Goal: Information Seeking & Learning: Find specific page/section

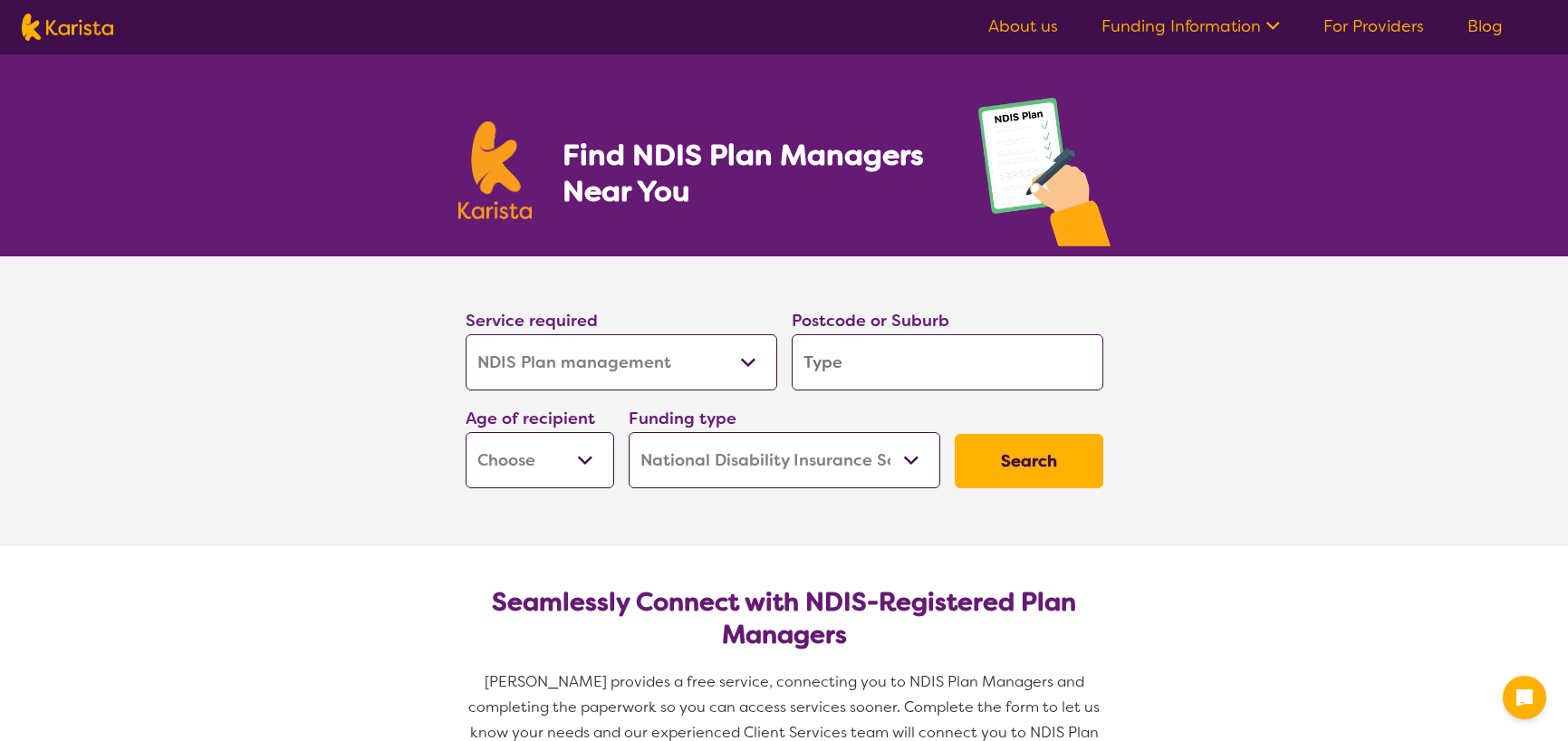
select select "NDIS Plan management"
select select "NDIS"
select select "NDIS Plan management"
select select "NDIS"
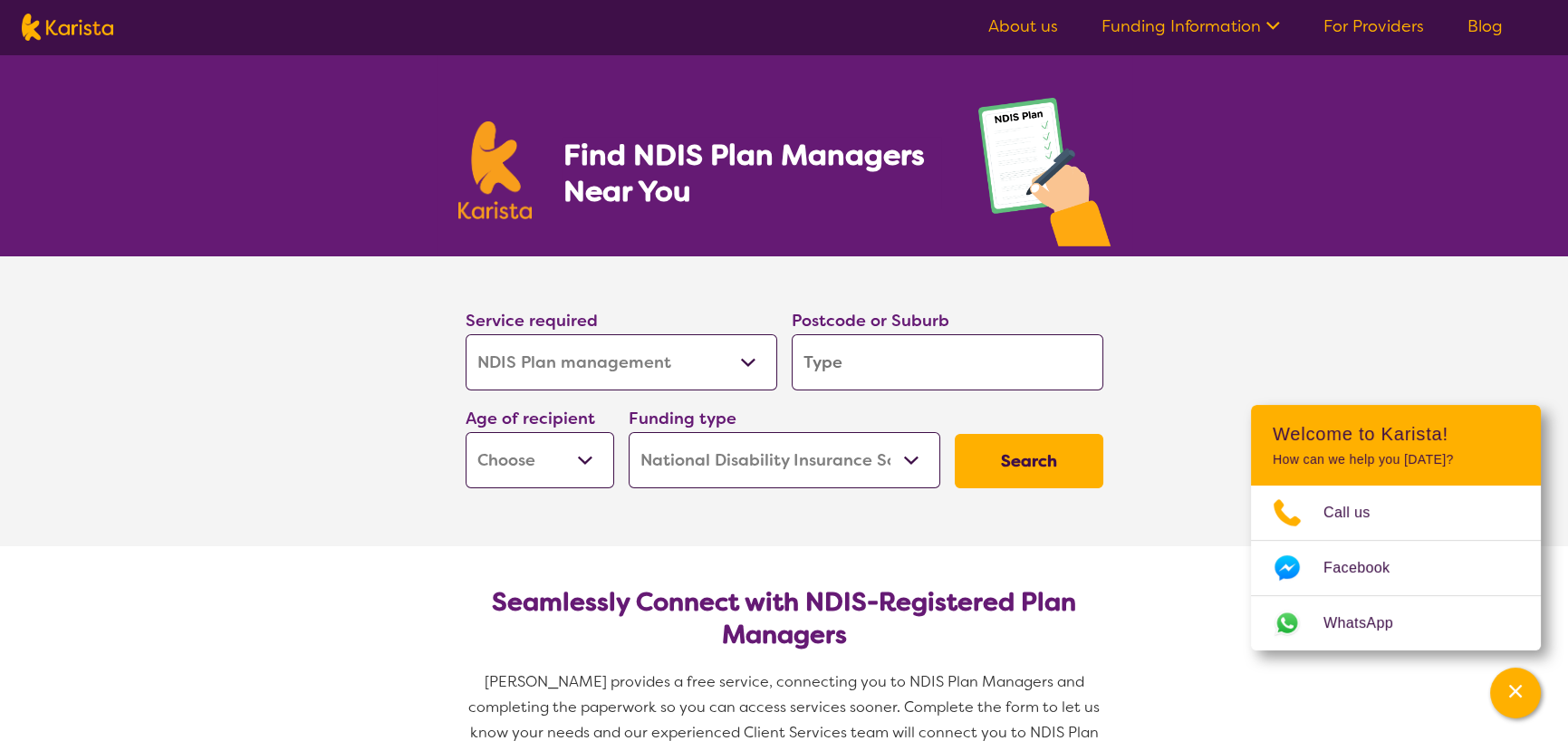
click at [559, 472] on select "Early Childhood - 0 to 9 Child - 10 to 11 Adolescent - 12 to 17 Adult - 18 to 6…" at bounding box center [540, 461] width 148 height 56
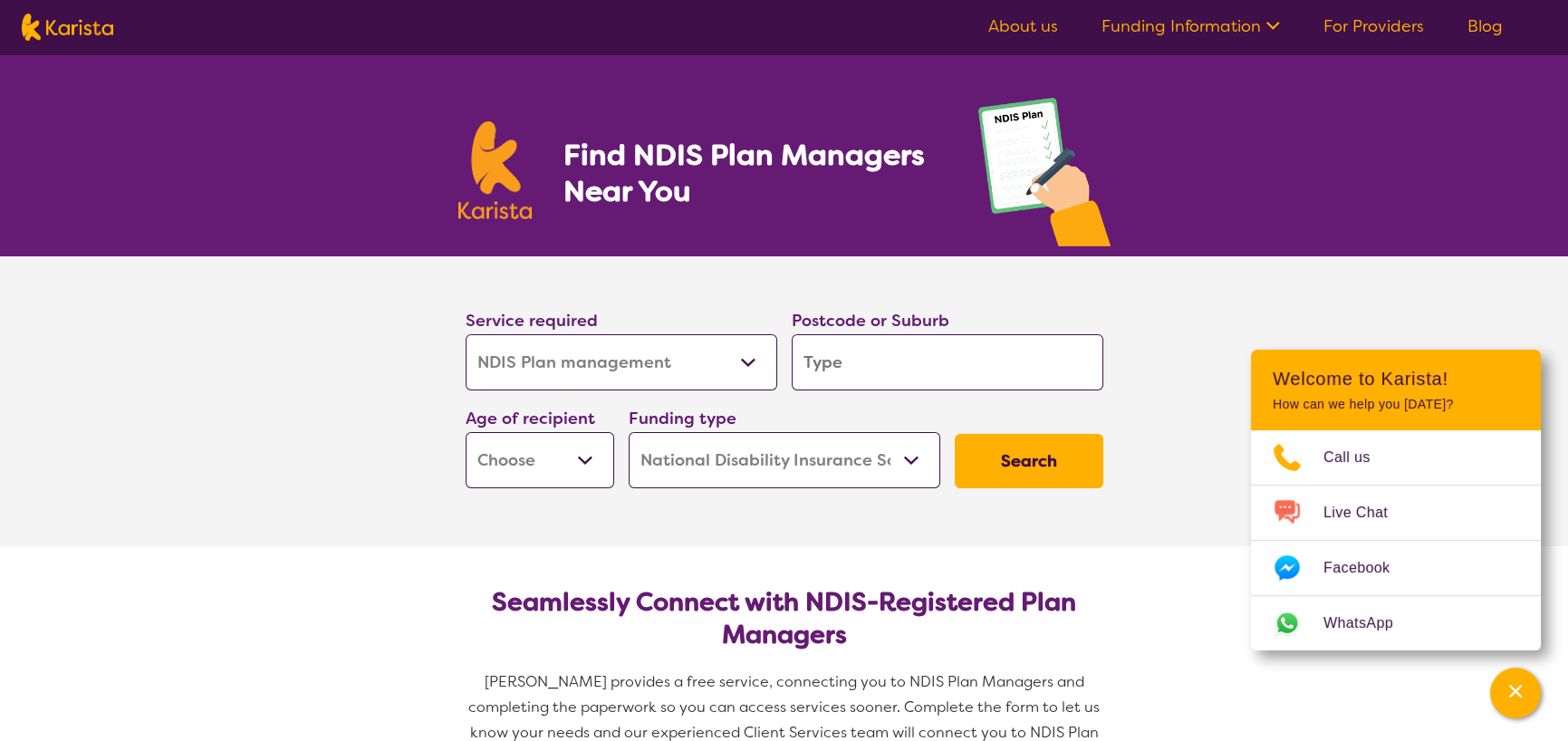
click at [560, 468] on select "Early Childhood - 0 to 9 Child - 10 to 11 Adolescent - 12 to 17 Adult - 18 to 6…" at bounding box center [540, 461] width 148 height 56
select select "CH"
click at [466, 432] on select "Early Childhood - 0 to 9 Child - 10 to 11 Adolescent - 12 to 17 Adult - 18 to 6…" at bounding box center [540, 461] width 148 height 56
select select "CH"
click at [675, 464] on select "Home Care Package (HCP) National Disability Insurance Scheme (NDIS) I don't know" at bounding box center [784, 461] width 311 height 56
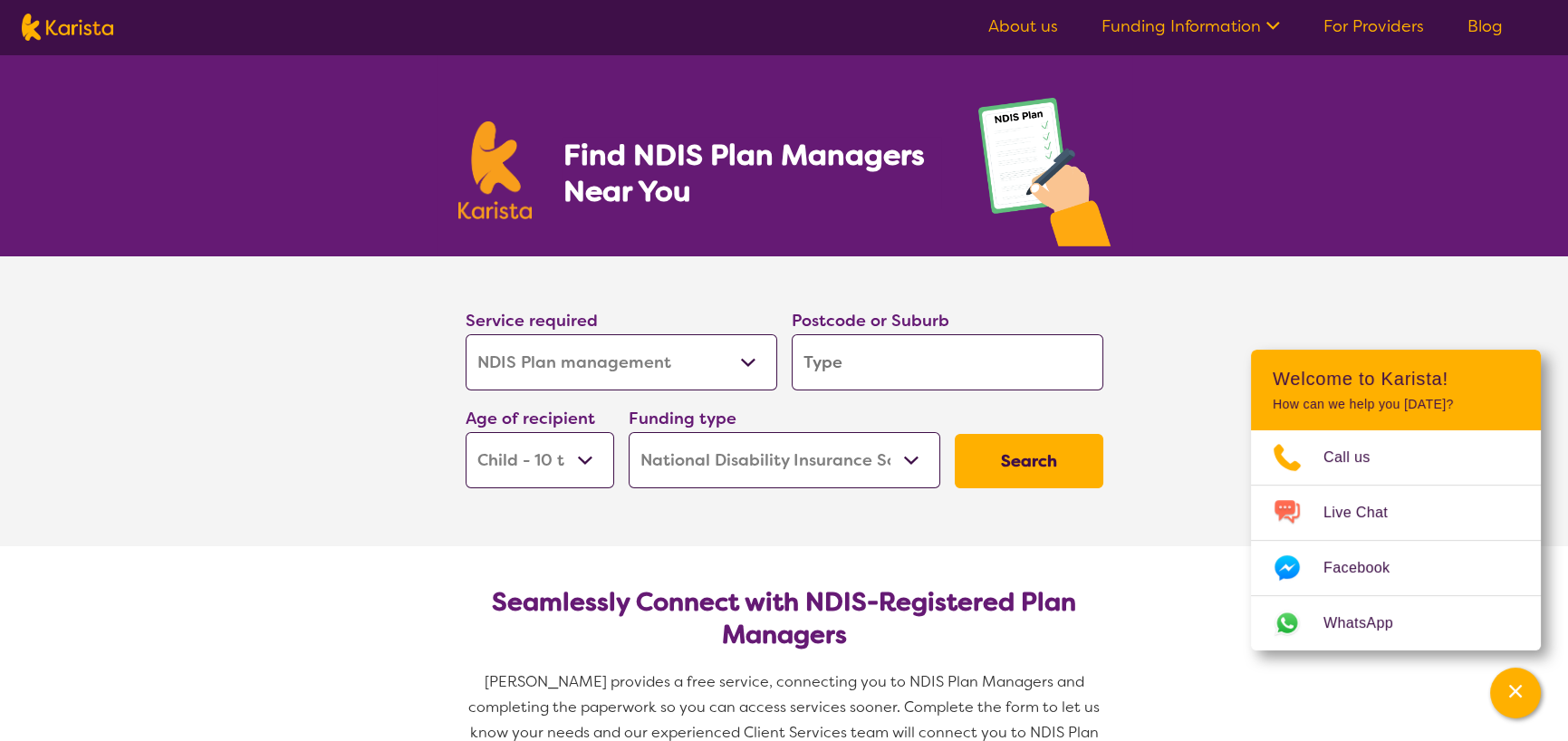
click at [943, 361] on input "search" at bounding box center [947, 362] width 311 height 56
type input "a"
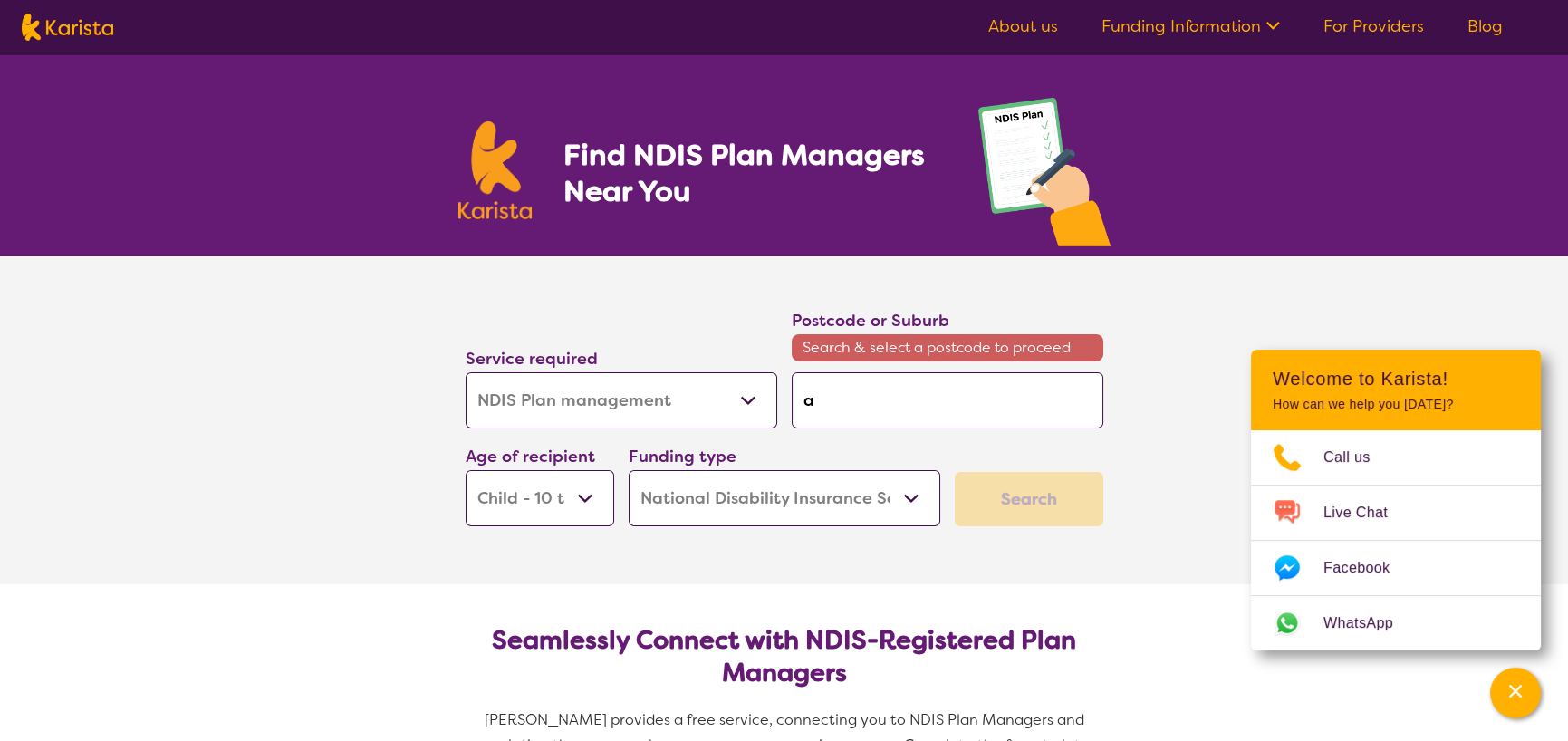
type input "ac"
type input "aca"
type input "acac"
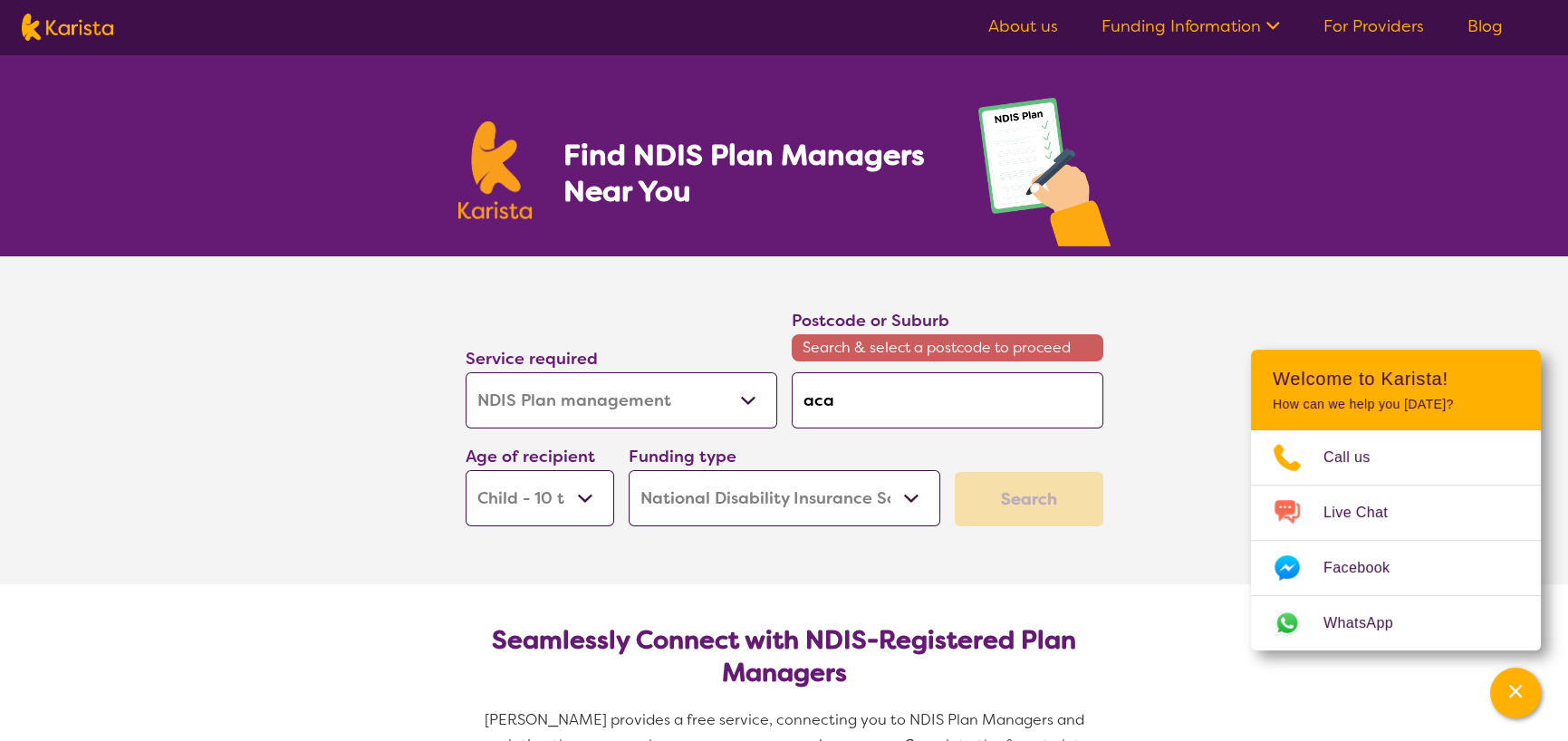
type input "acac"
type input "acaci"
type input "acacia"
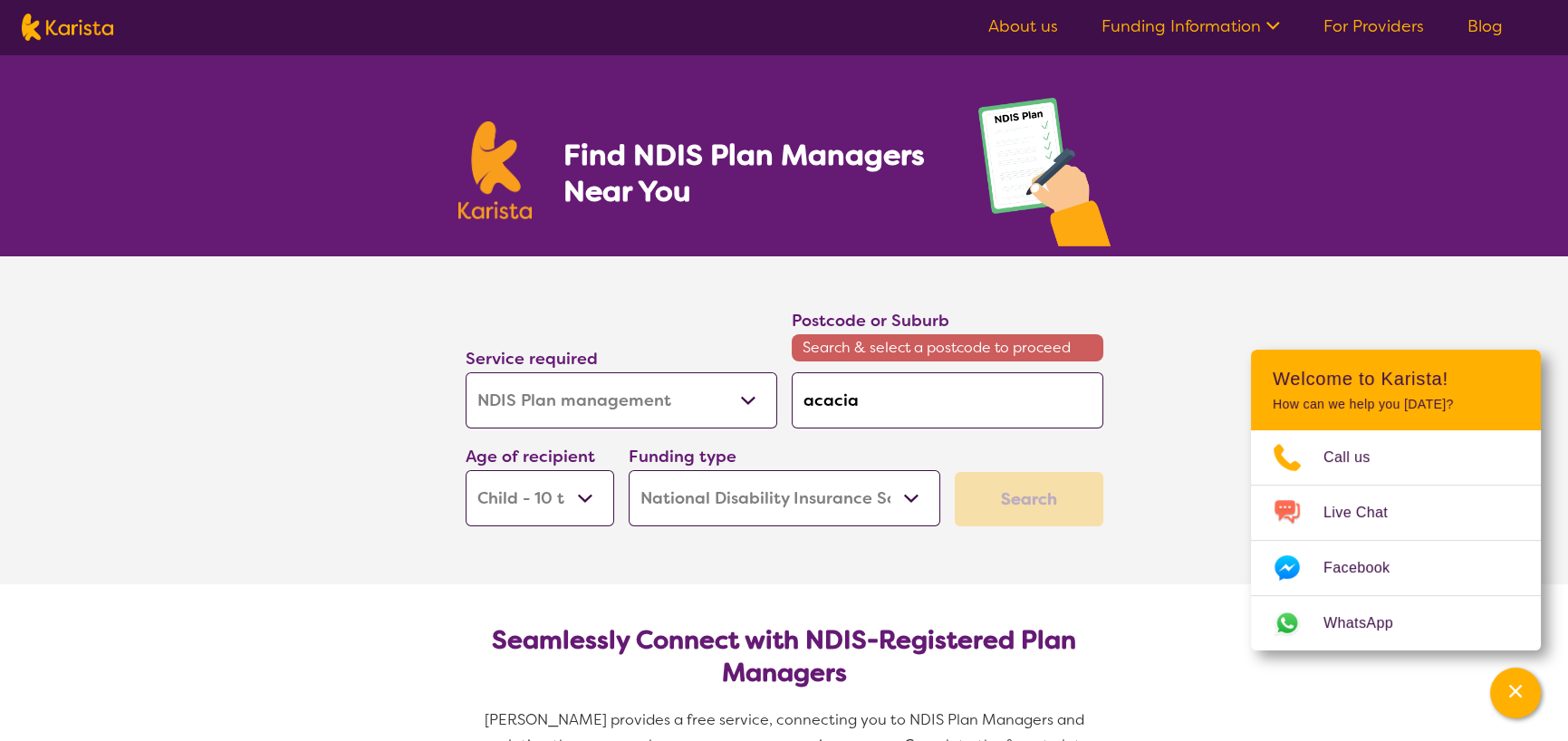
type input "acacia"
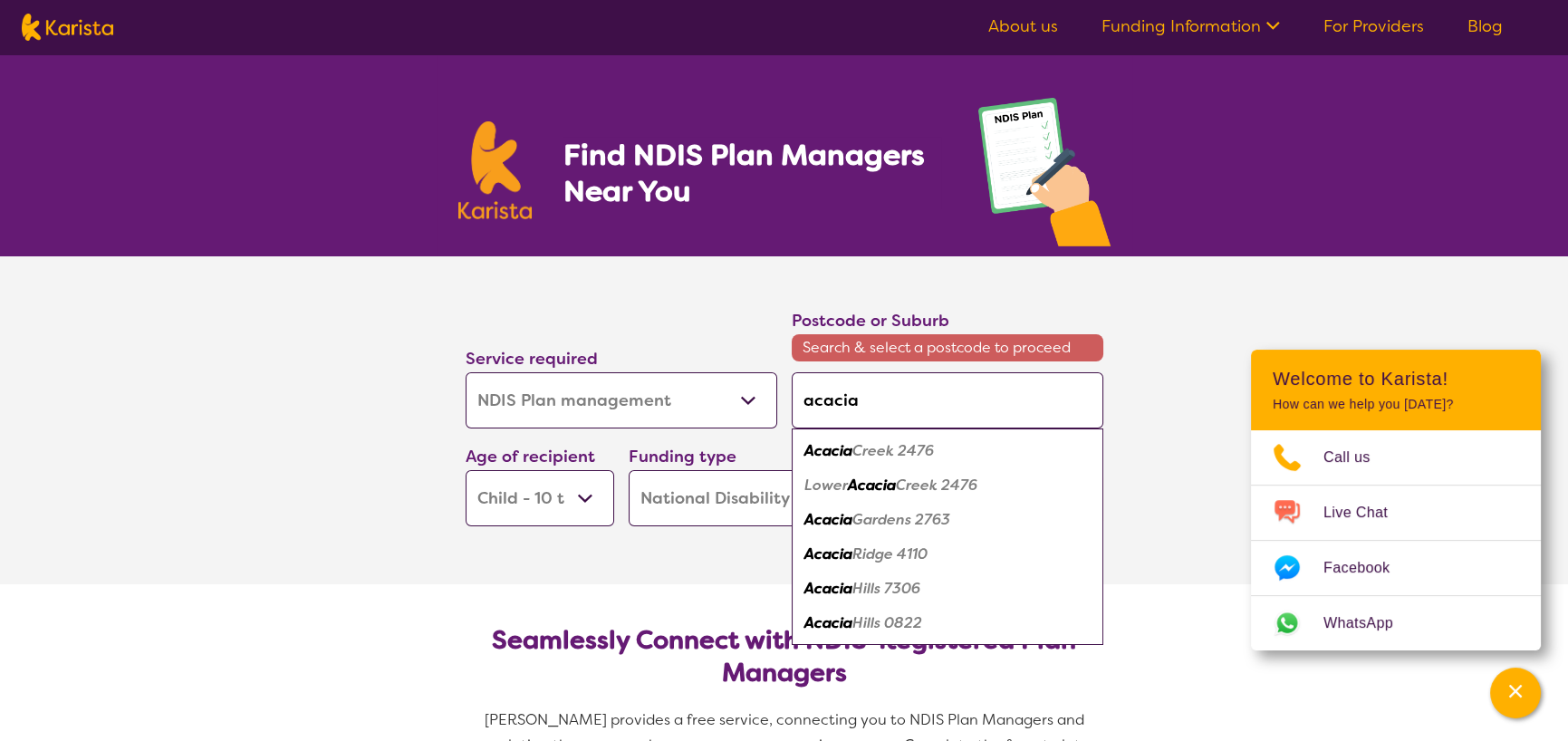
type input "acacia r"
type input "acacia ri"
type input "acacia rif"
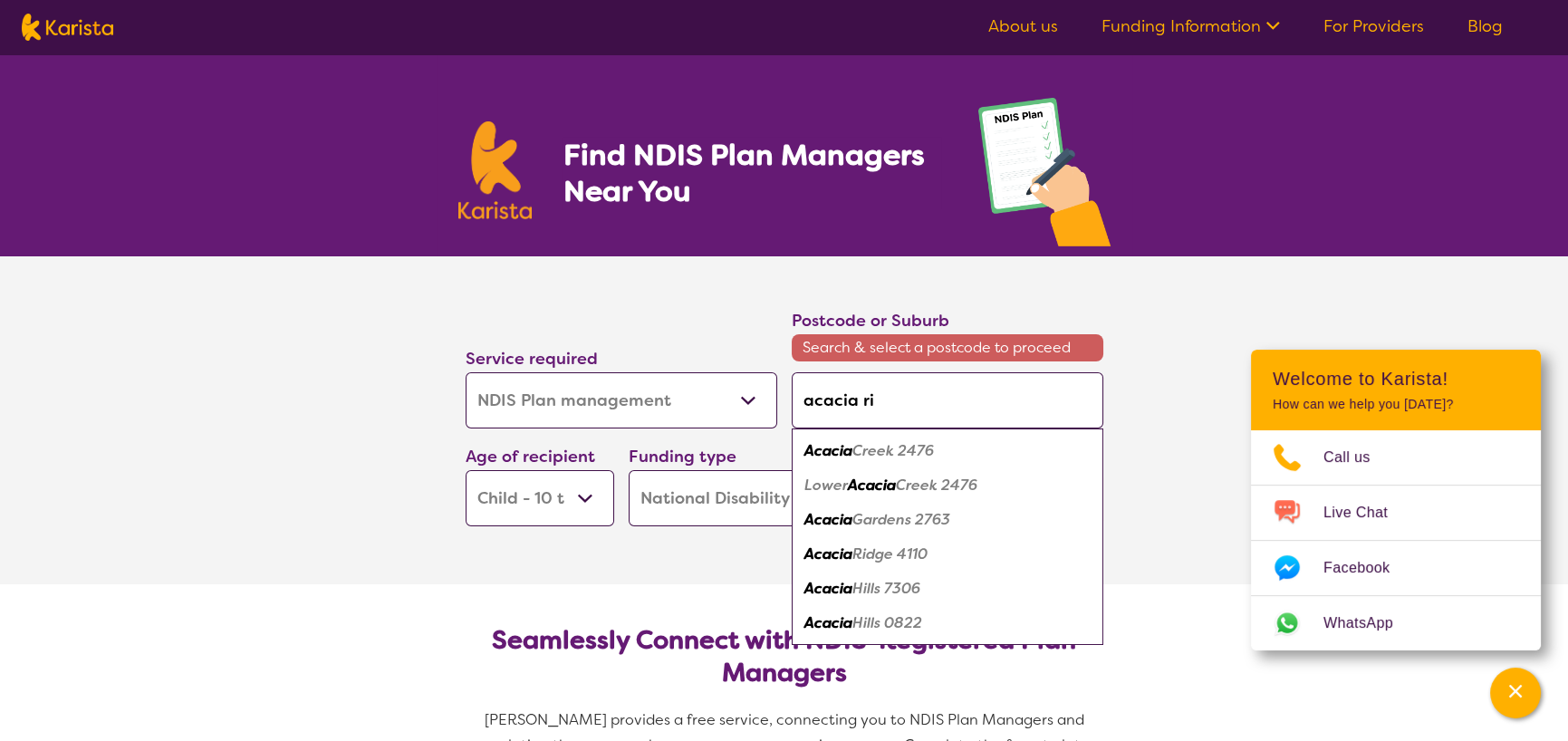
type input "acacia rif"
type input "acacia rifg"
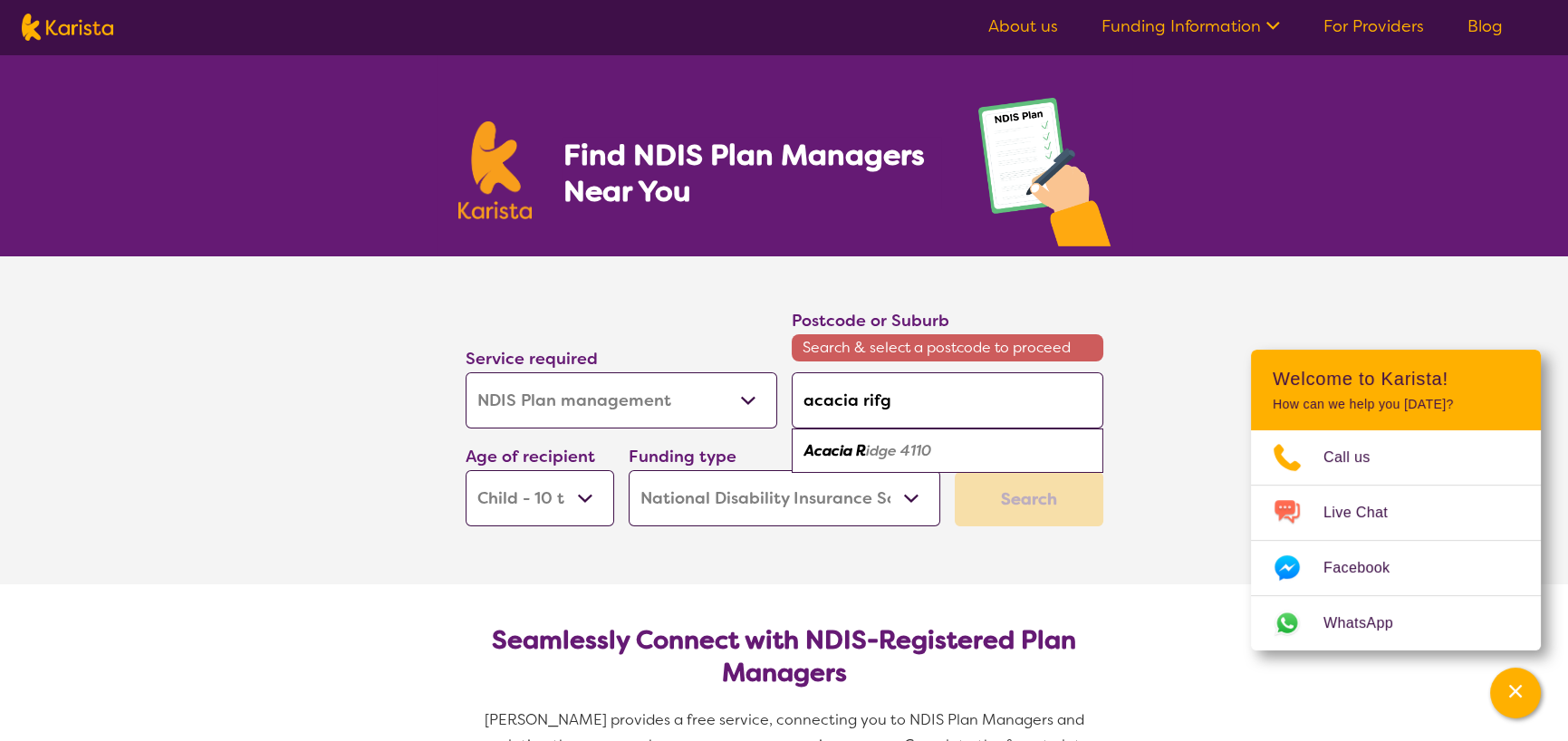
type input "acacia rifgr"
type input "acacia rifg"
type input "acacia rif"
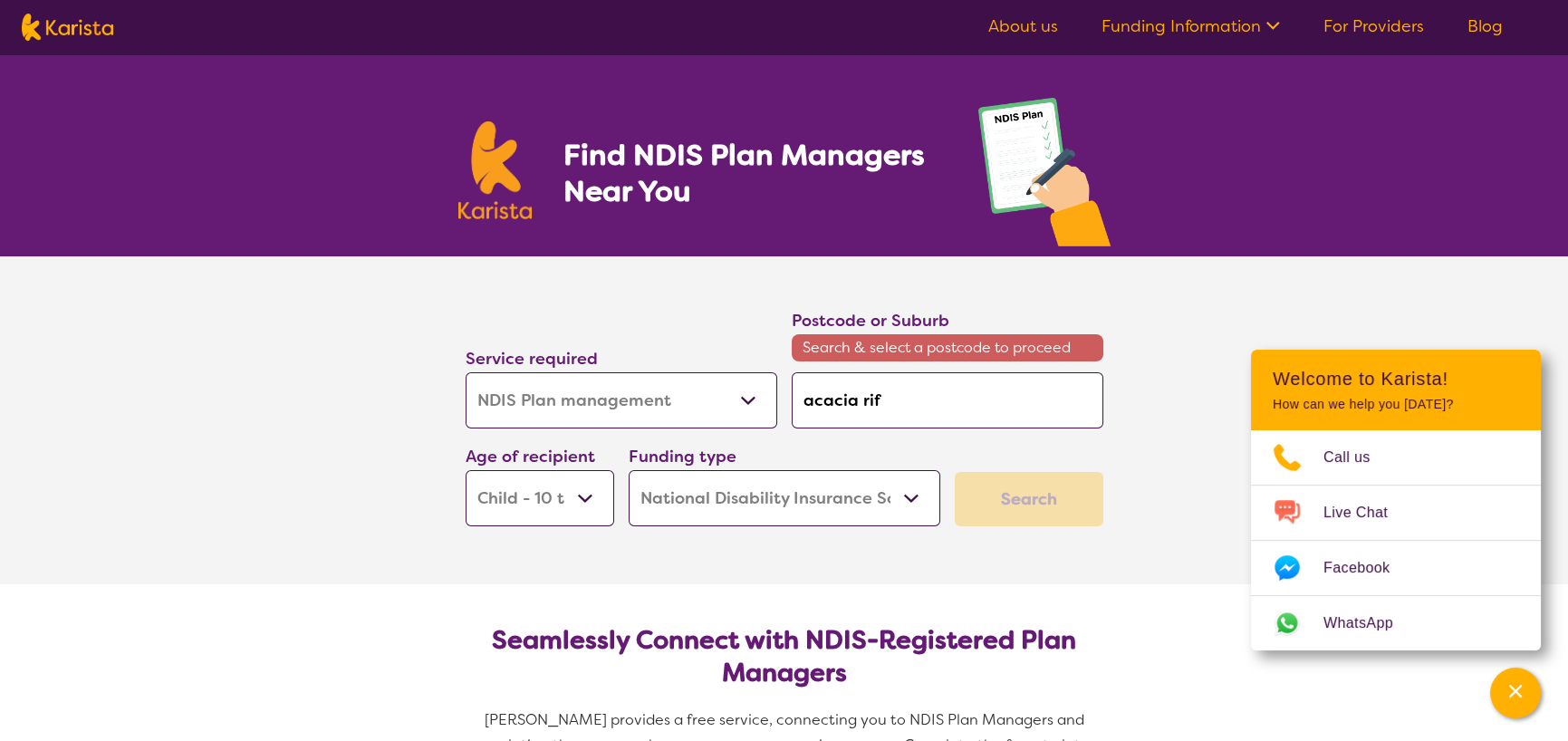
type input "acacia rif"
type input "acacia ri"
type input "acacia r"
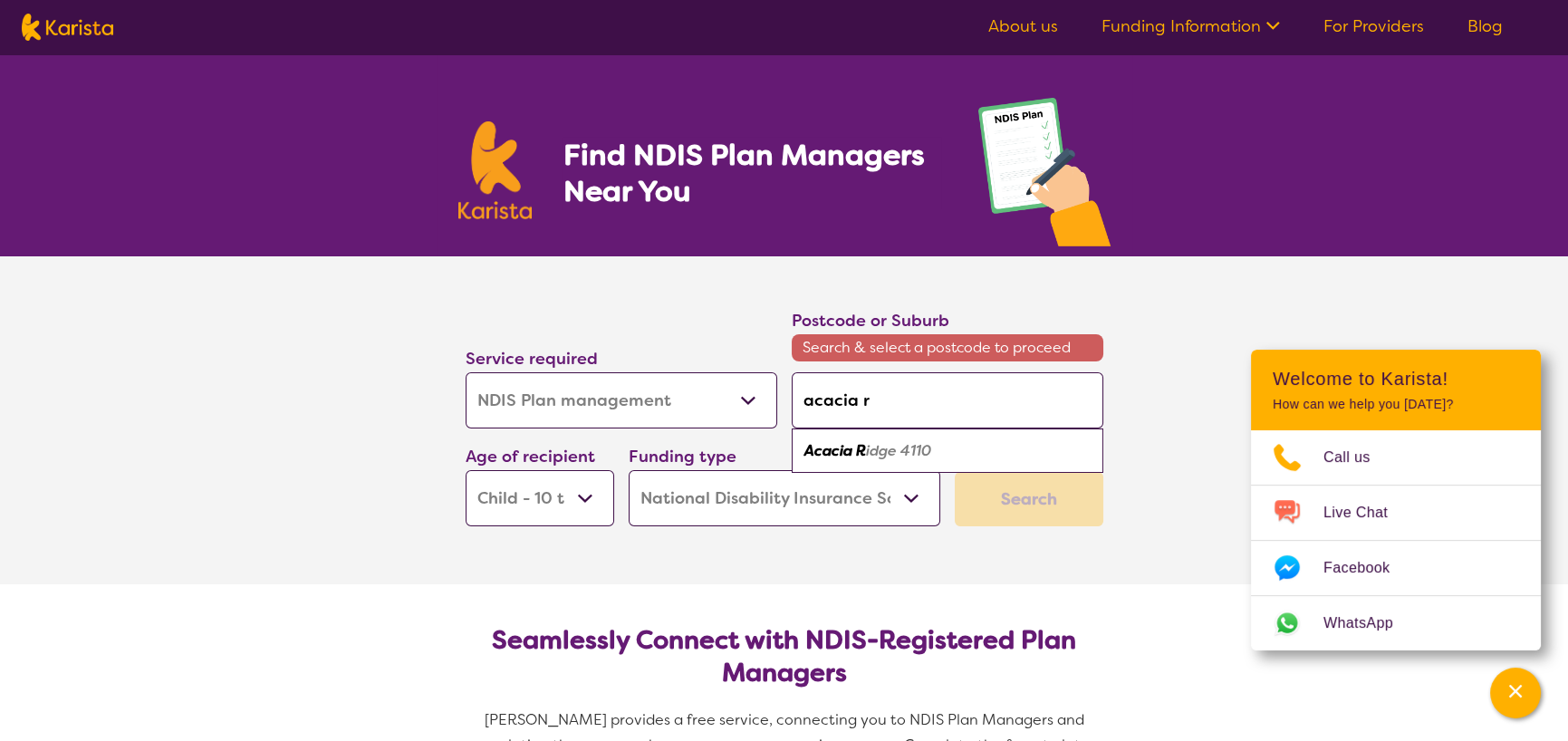
type input "acacia ri"
type input "acacia rid"
type input "acacia ridg"
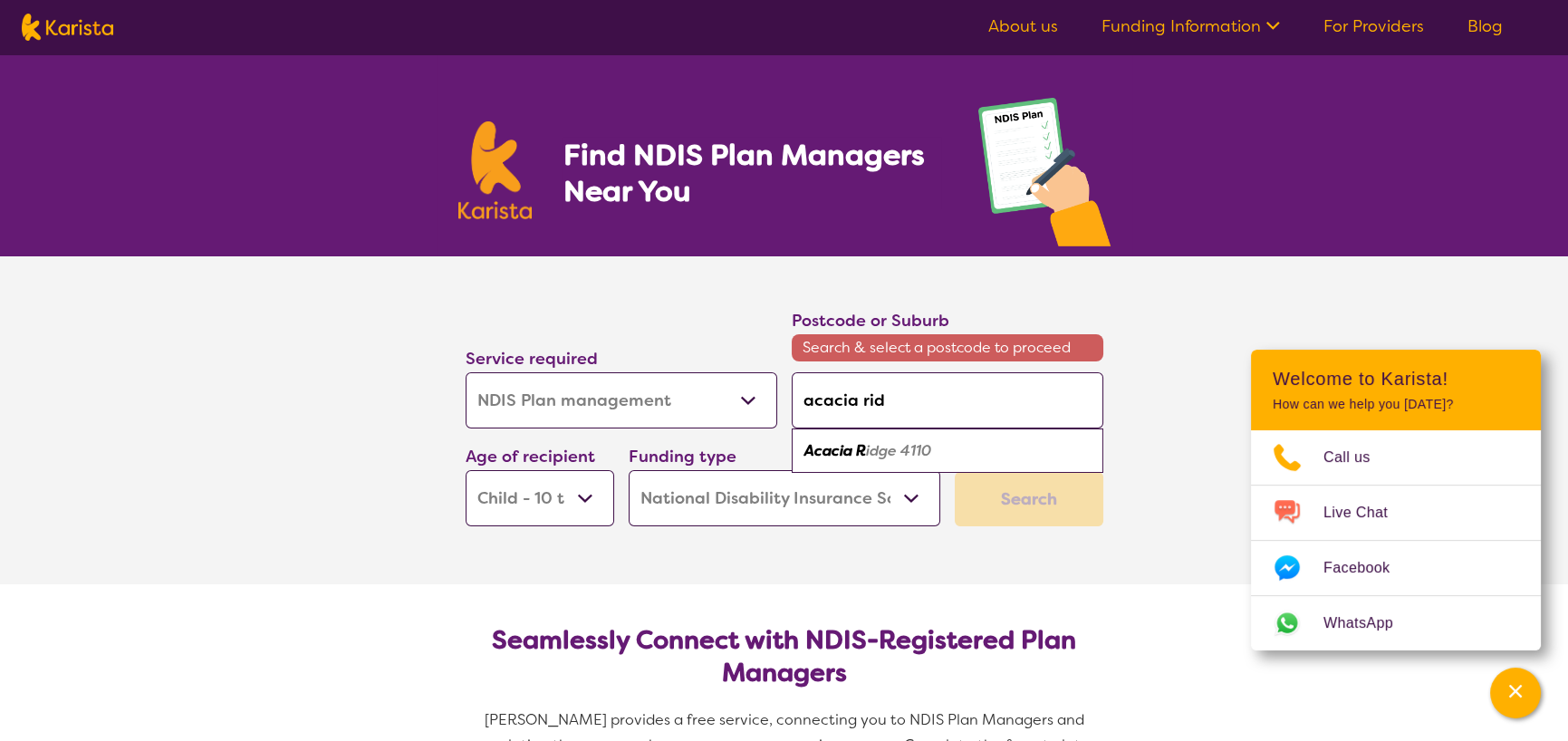
type input "acacia ridg"
type input "acacia ridge"
click at [890, 454] on em "[GEOGRAPHIC_DATA]" at bounding box center [881, 451] width 154 height 19
type input "4110"
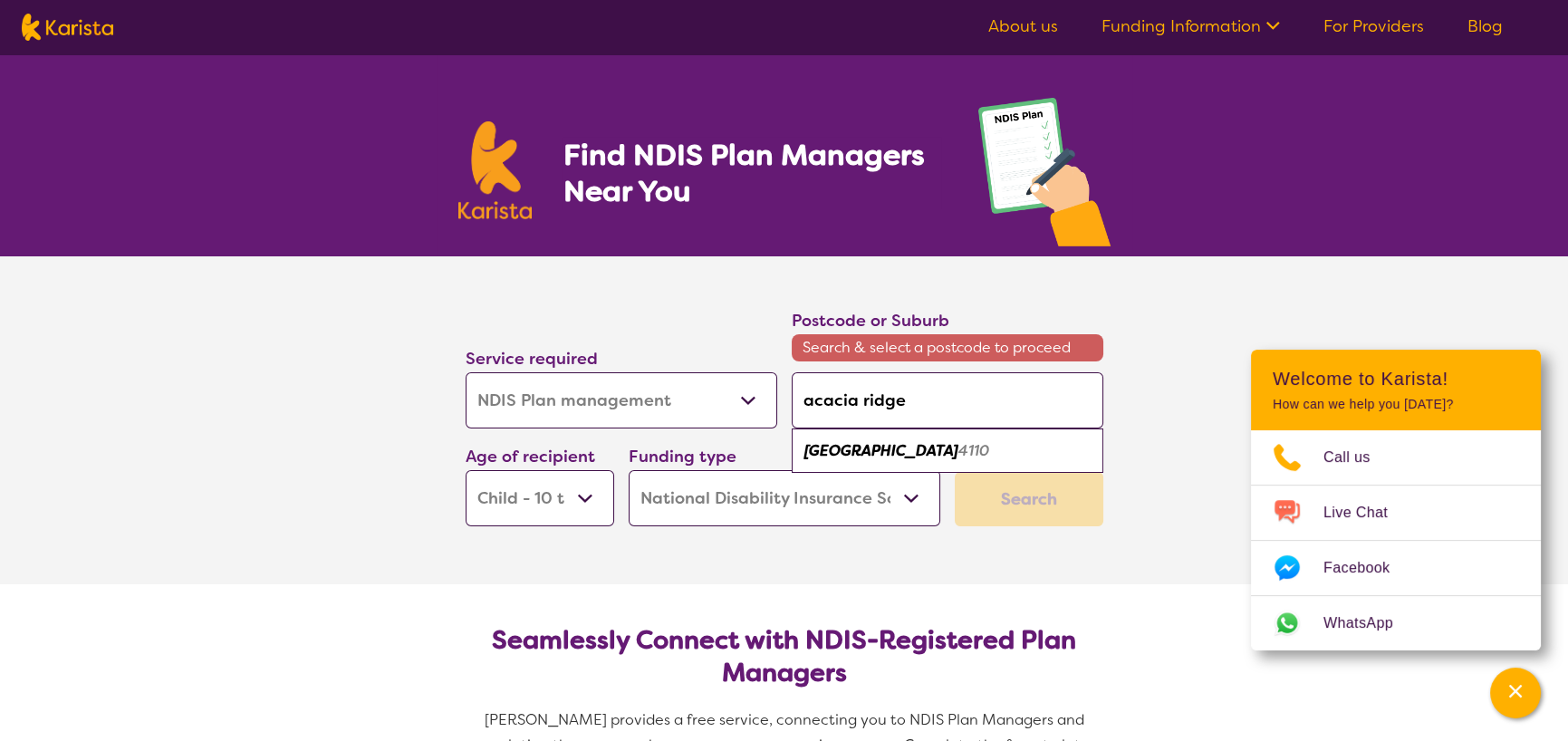
type input "4110"
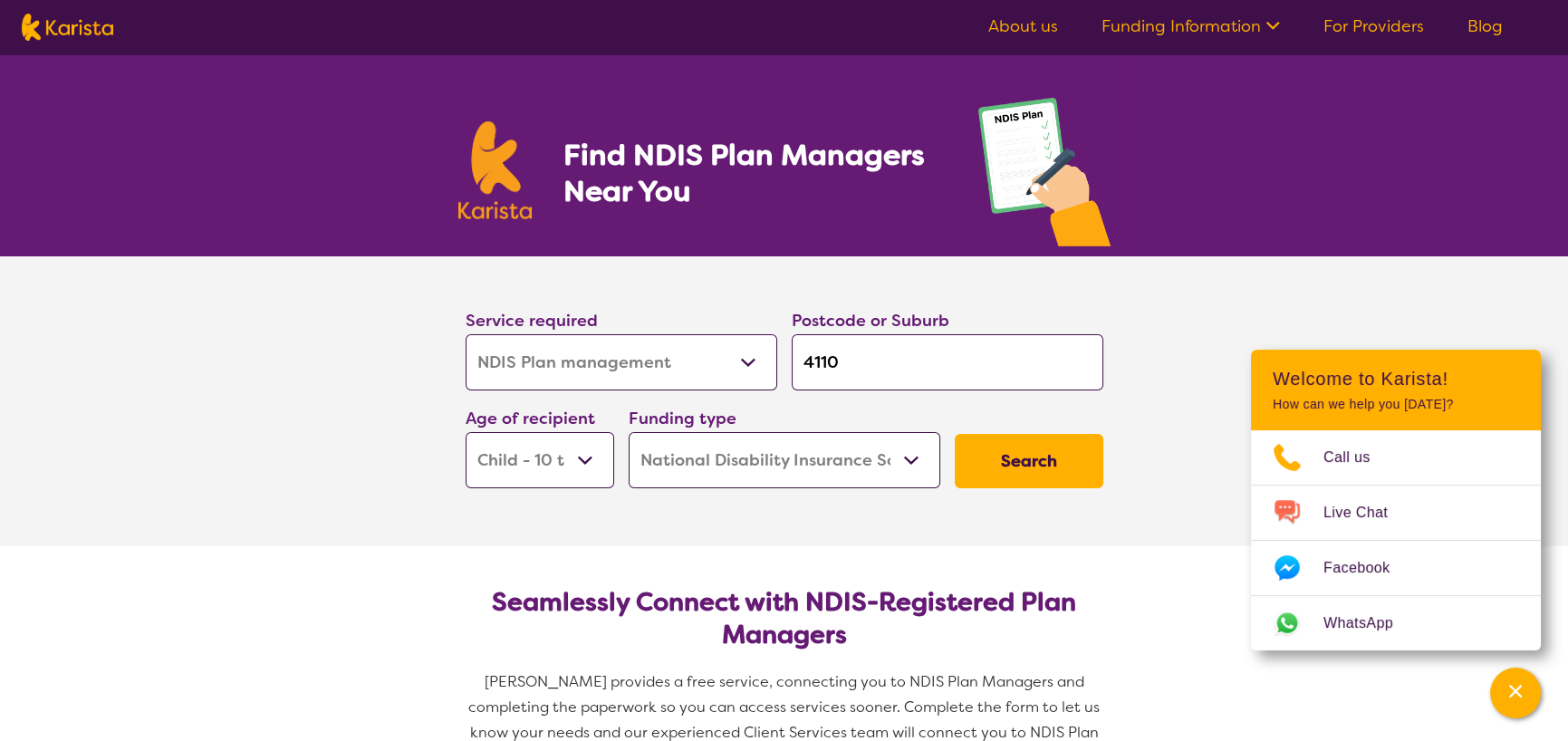
click at [1040, 471] on button "Search" at bounding box center [1028, 462] width 148 height 55
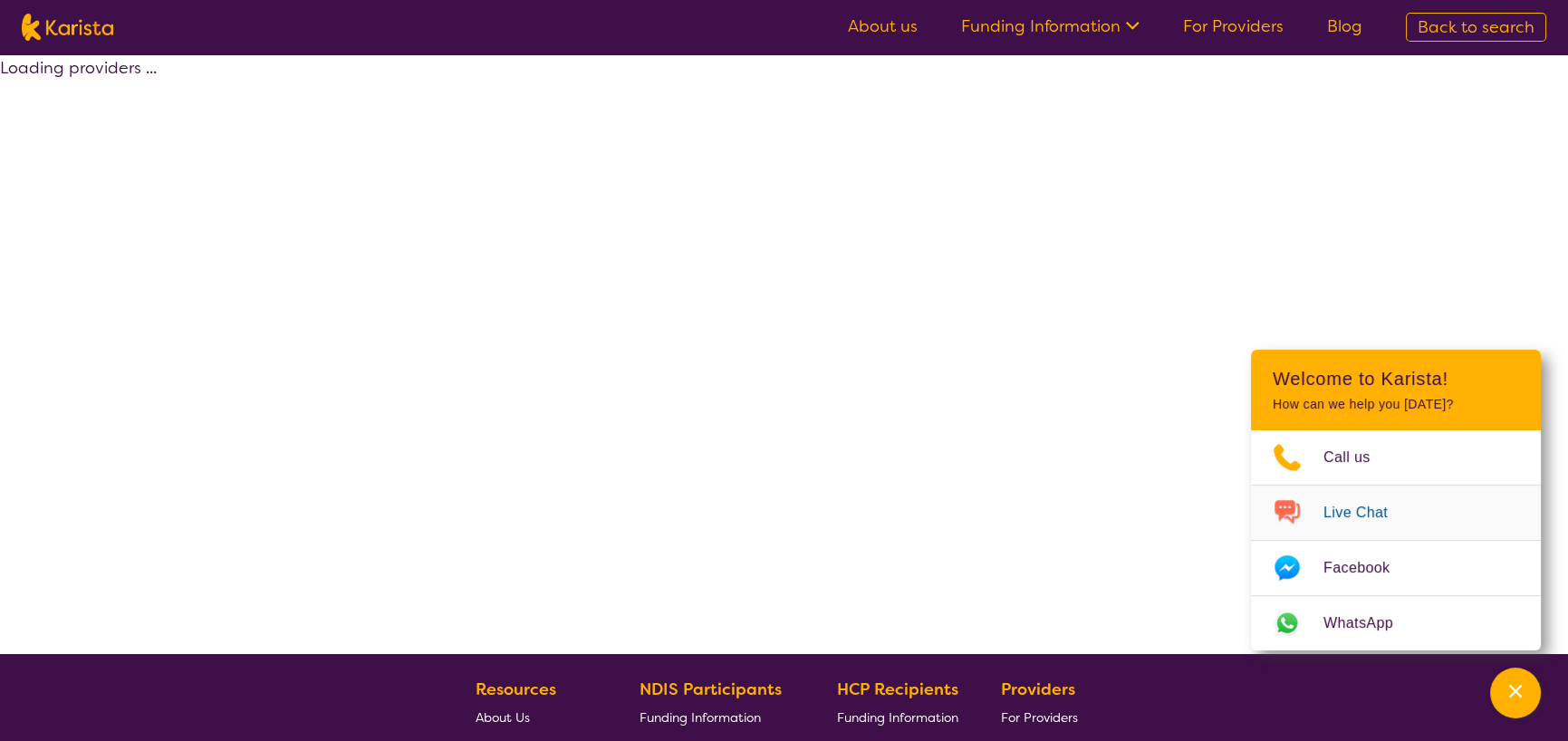
select select "by_score"
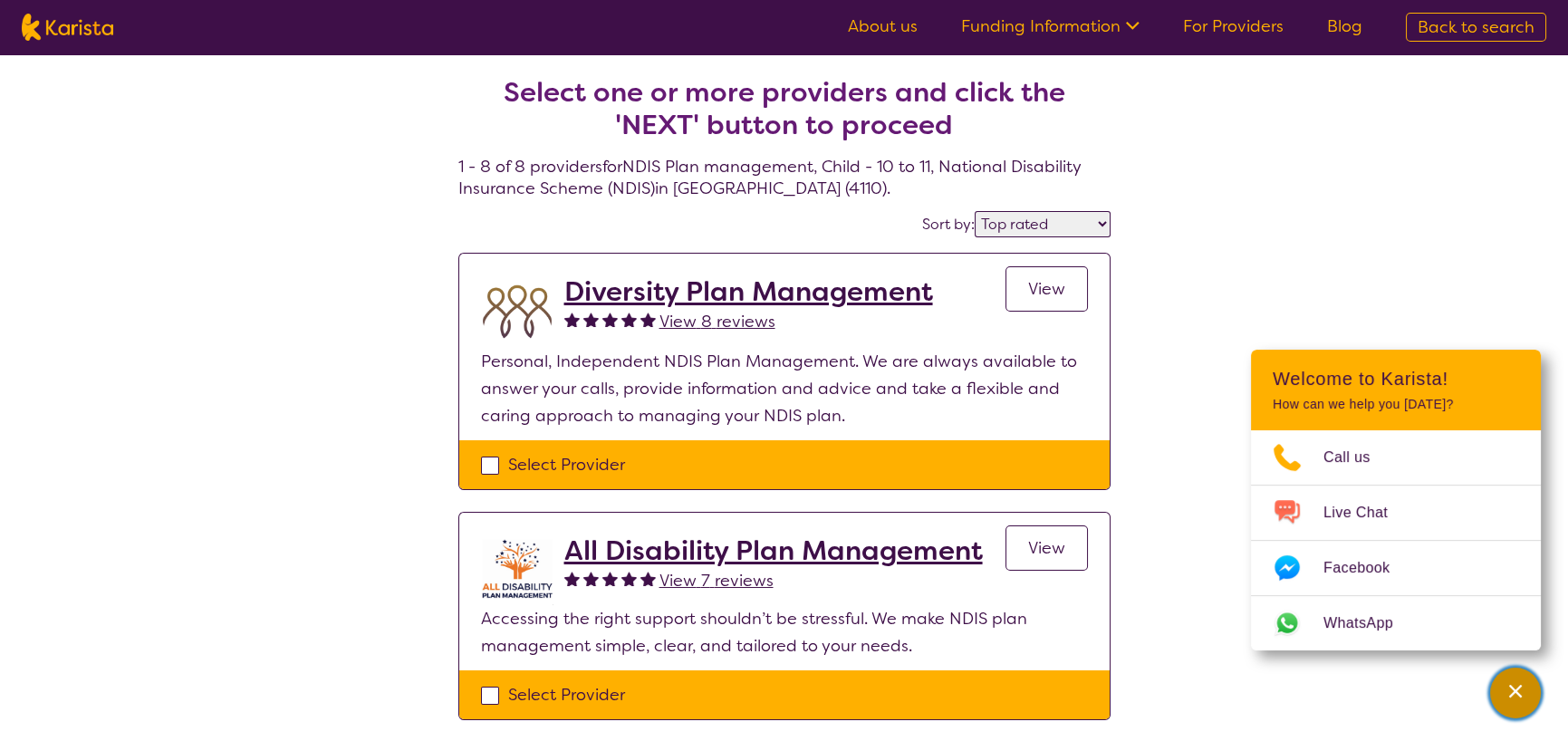
click at [1522, 705] on div "Channel Menu" at bounding box center [1516, 694] width 36 height 40
